Goal: Check status: Check status

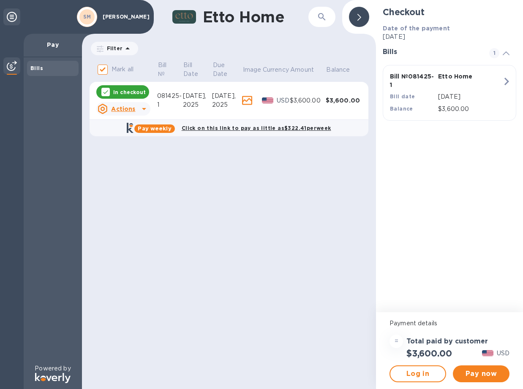
click at [247, 100] on icon at bounding box center [247, 100] width 10 height 9
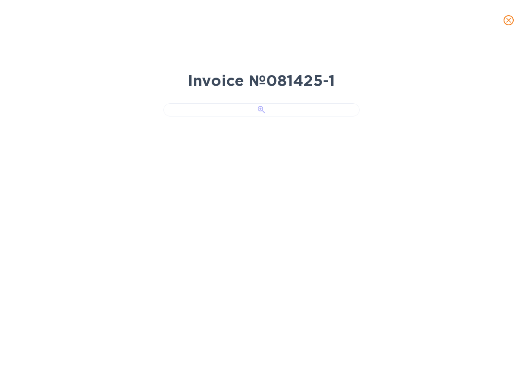
click at [332, 117] on div at bounding box center [261, 109] width 196 height 13
click at [430, 121] on div "Invoice № 081425-1" at bounding box center [261, 215] width 523 height 349
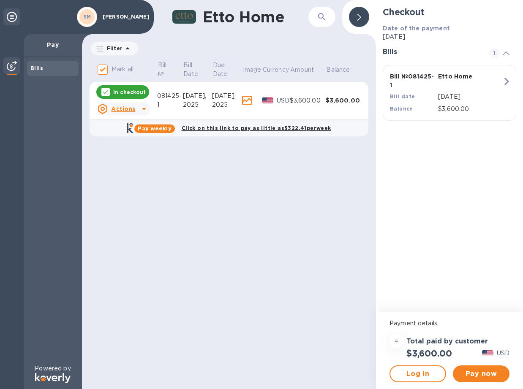
click at [305, 99] on div "$3,600.00" at bounding box center [308, 100] width 36 height 9
click at [250, 102] on icon at bounding box center [247, 100] width 10 height 9
click at [491, 379] on button "Pay now" at bounding box center [481, 374] width 57 height 17
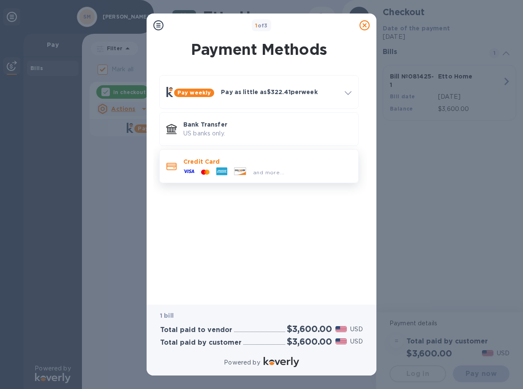
click at [259, 177] on div "and more..." at bounding box center [233, 172] width 107 height 13
